Goal: Book appointment/travel/reservation

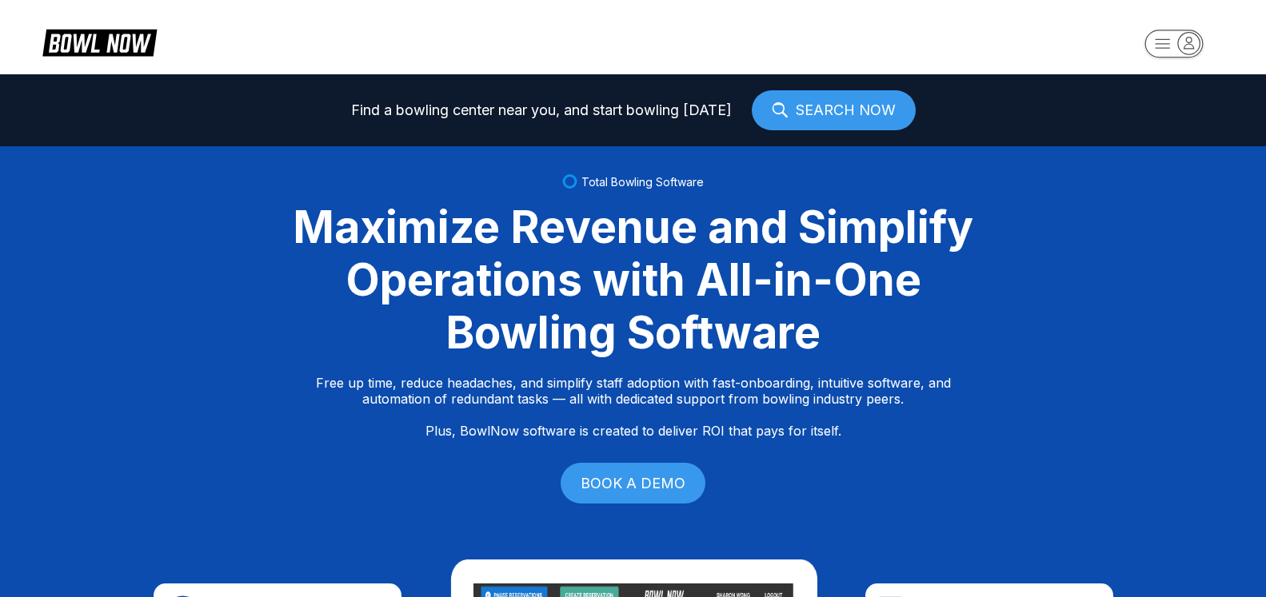
click at [1200, 48] on icon "button" at bounding box center [1189, 43] width 22 height 22
click at [1192, 109] on div "Center Sign In" at bounding box center [1175, 101] width 111 height 16
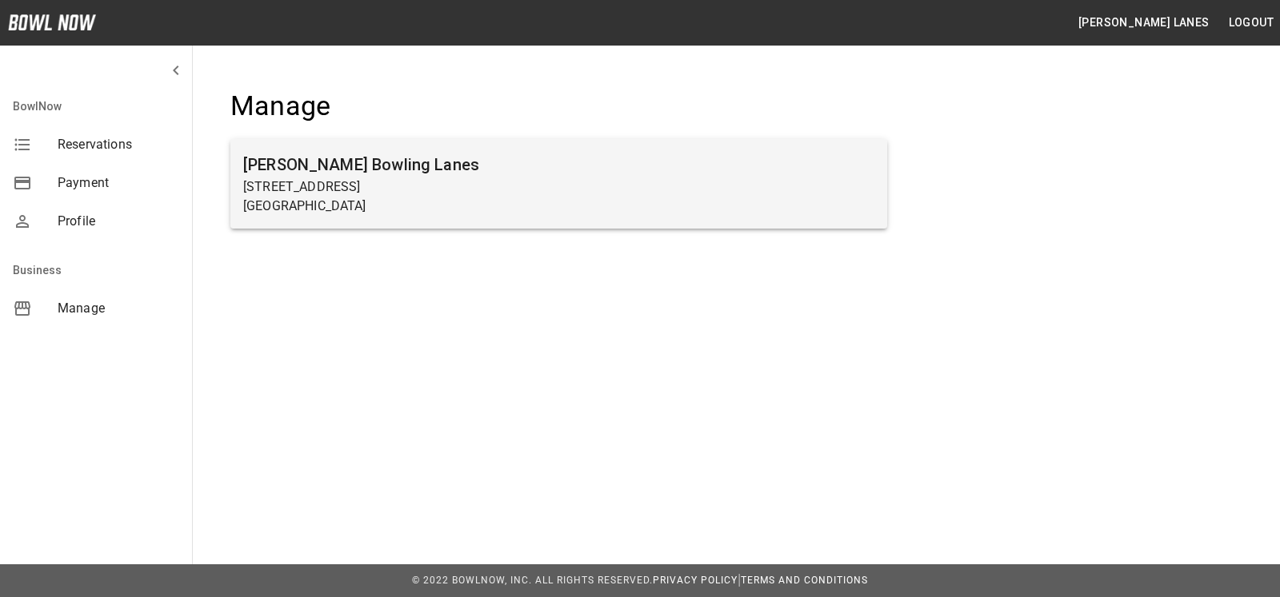
click at [318, 219] on div "Sims Bowling Lanes 7245 Big Beaver Blvd Beaver Falls, PA 15010" at bounding box center [558, 184] width 657 height 90
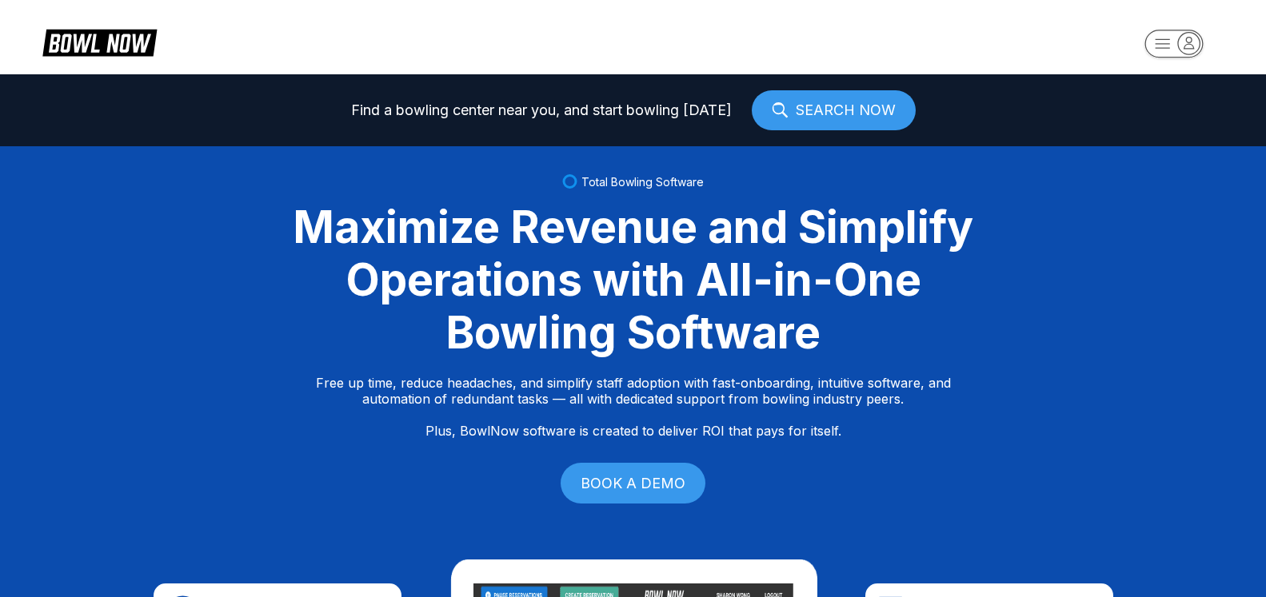
click at [1192, 42] on icon "button" at bounding box center [1189, 42] width 10 height 11
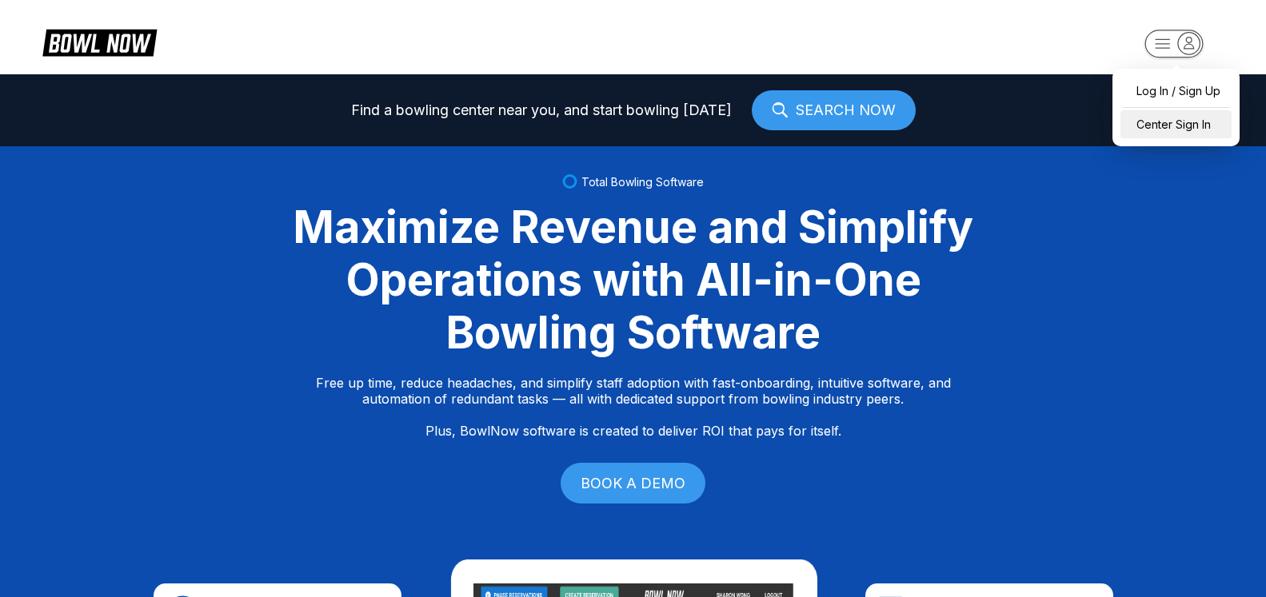
click at [1168, 121] on div "Center Sign In" at bounding box center [1175, 124] width 111 height 28
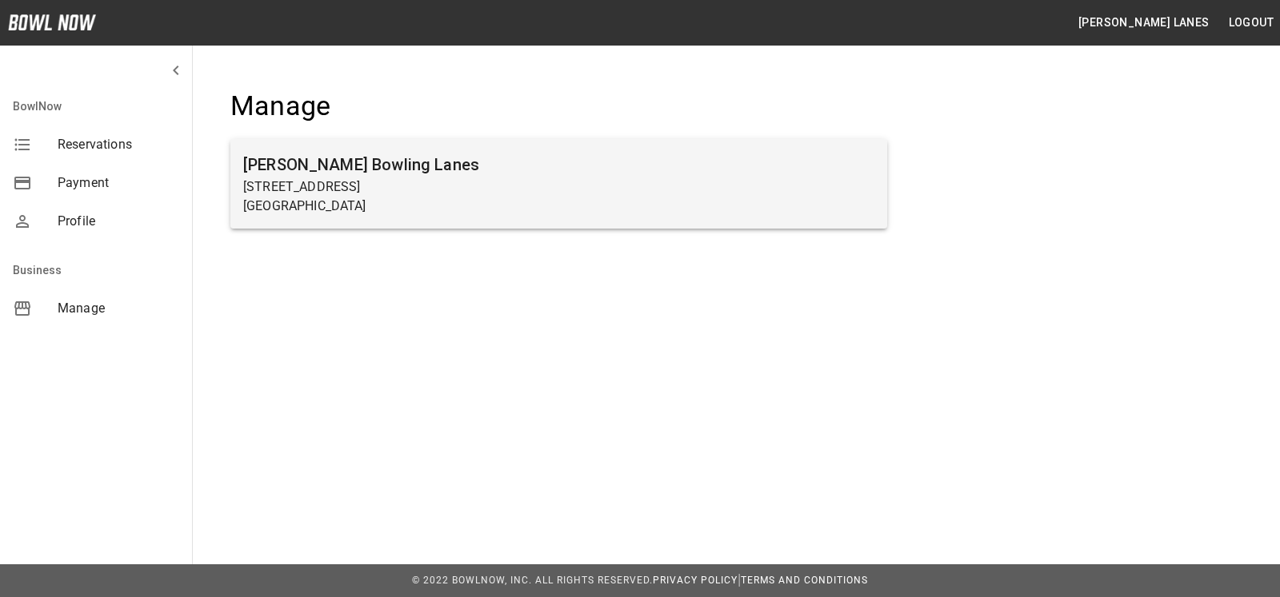
click at [405, 177] on h6 "Sims Bowling Lanes" at bounding box center [558, 165] width 631 height 26
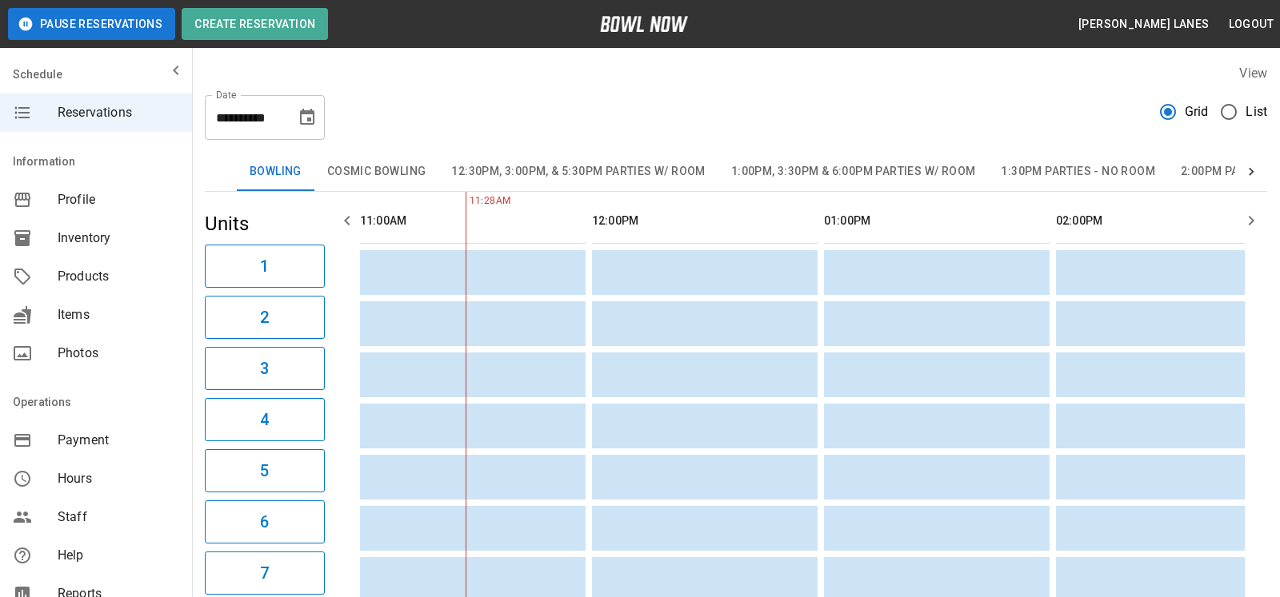
click at [1252, 115] on span "List" at bounding box center [1256, 111] width 22 height 19
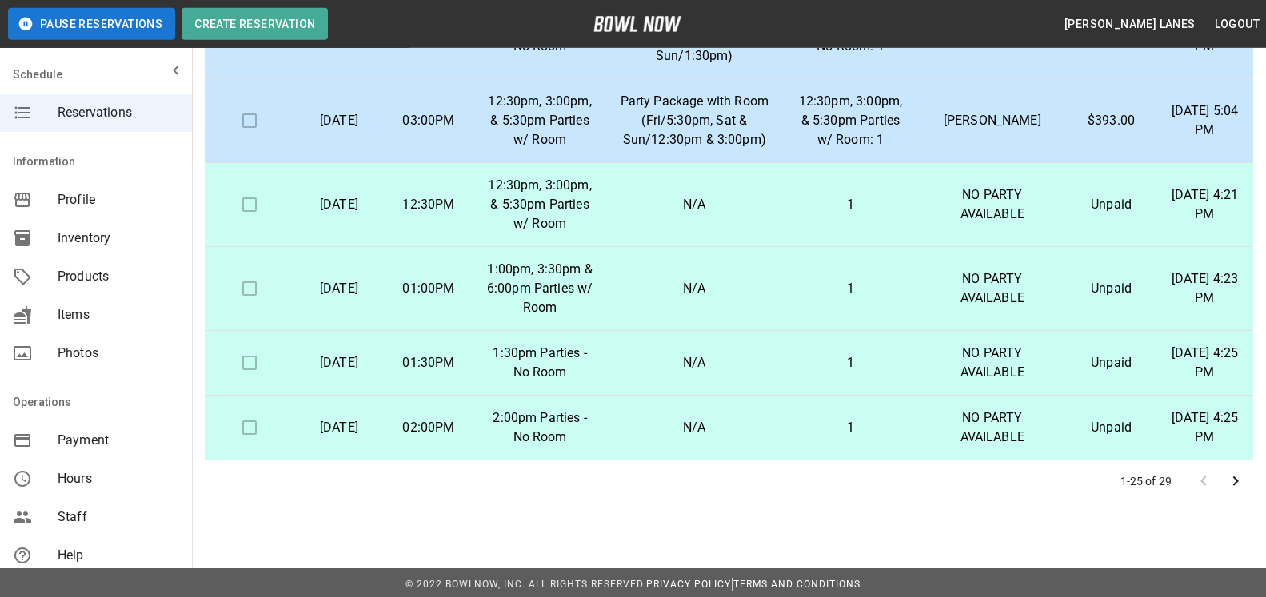
scroll to position [288, 0]
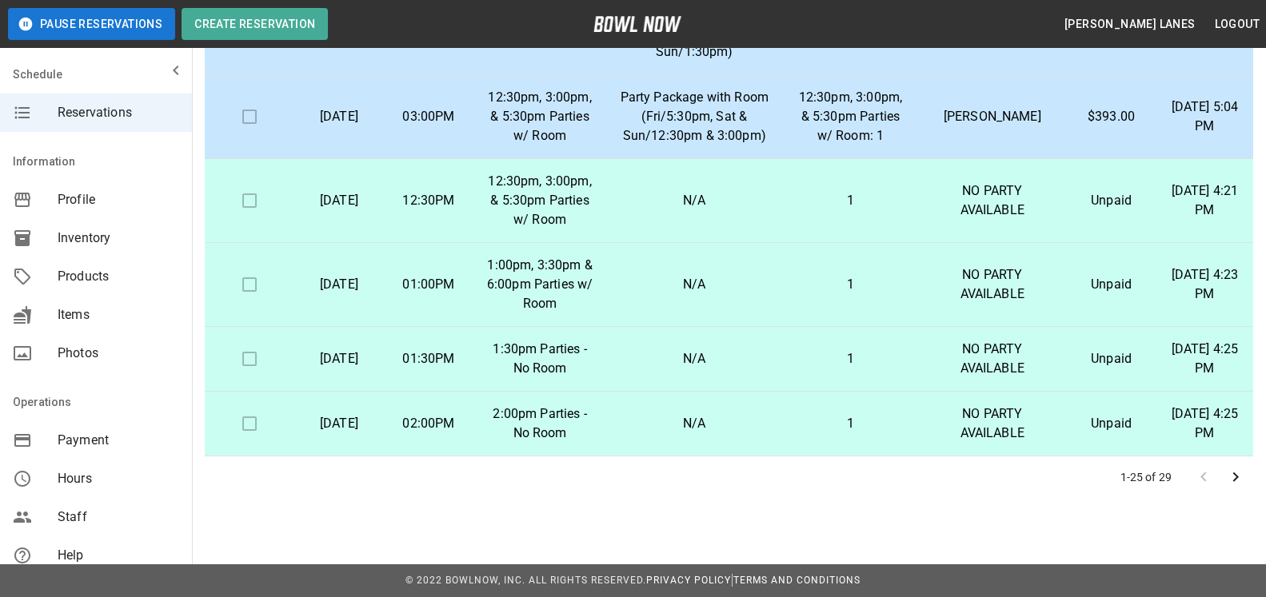
click at [1239, 480] on icon "Go to next page" at bounding box center [1235, 477] width 19 height 19
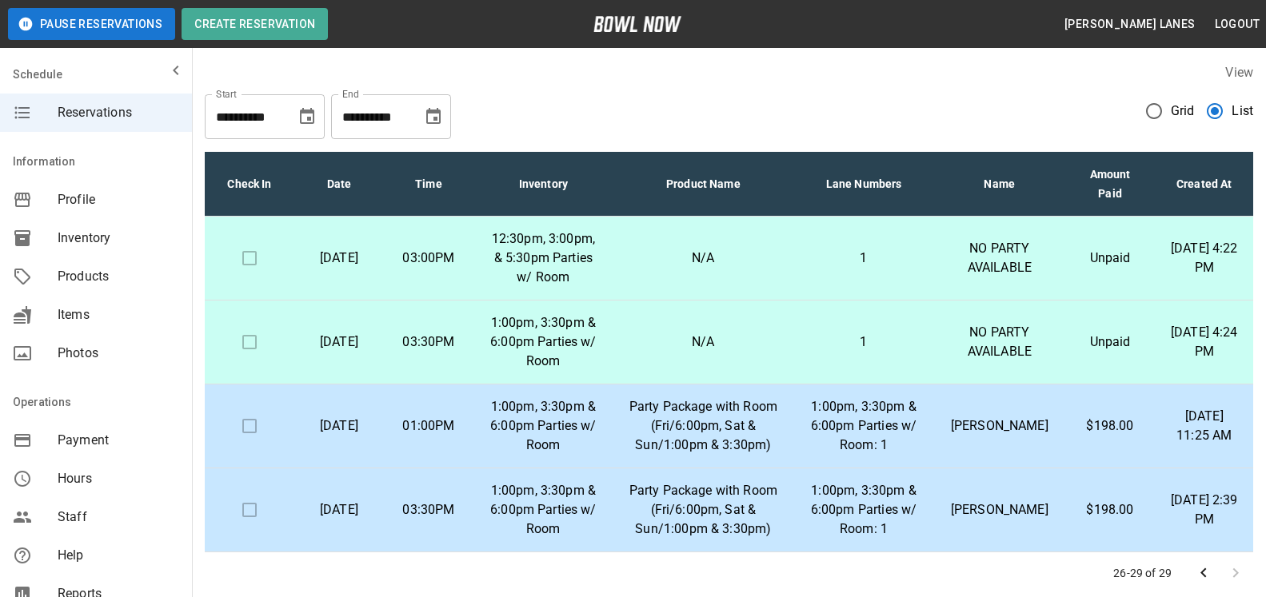
scroll to position [0, 0]
